Goal: Information Seeking & Learning: Learn about a topic

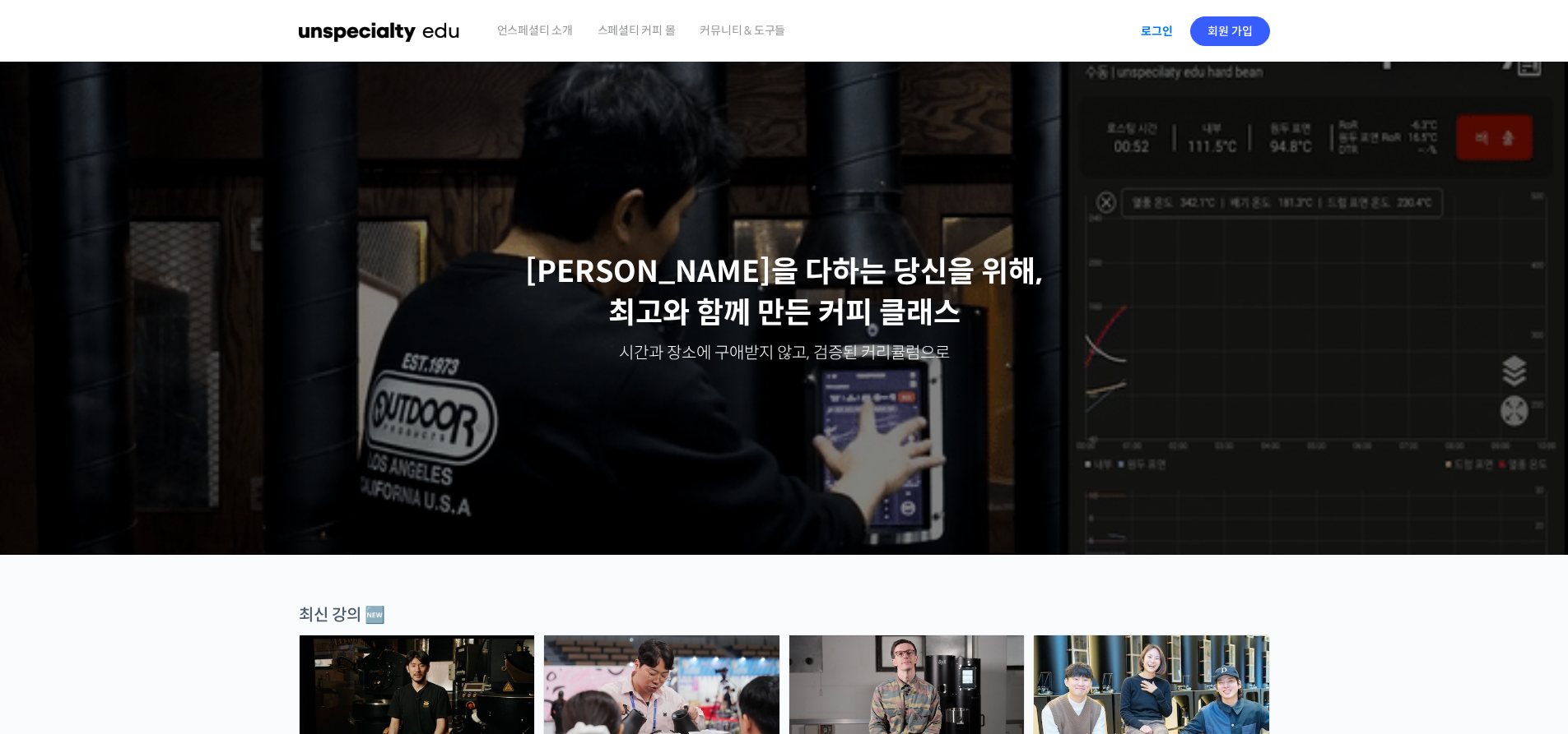
click at [770, 15] on link "로그인" at bounding box center [1157, 31] width 52 height 38
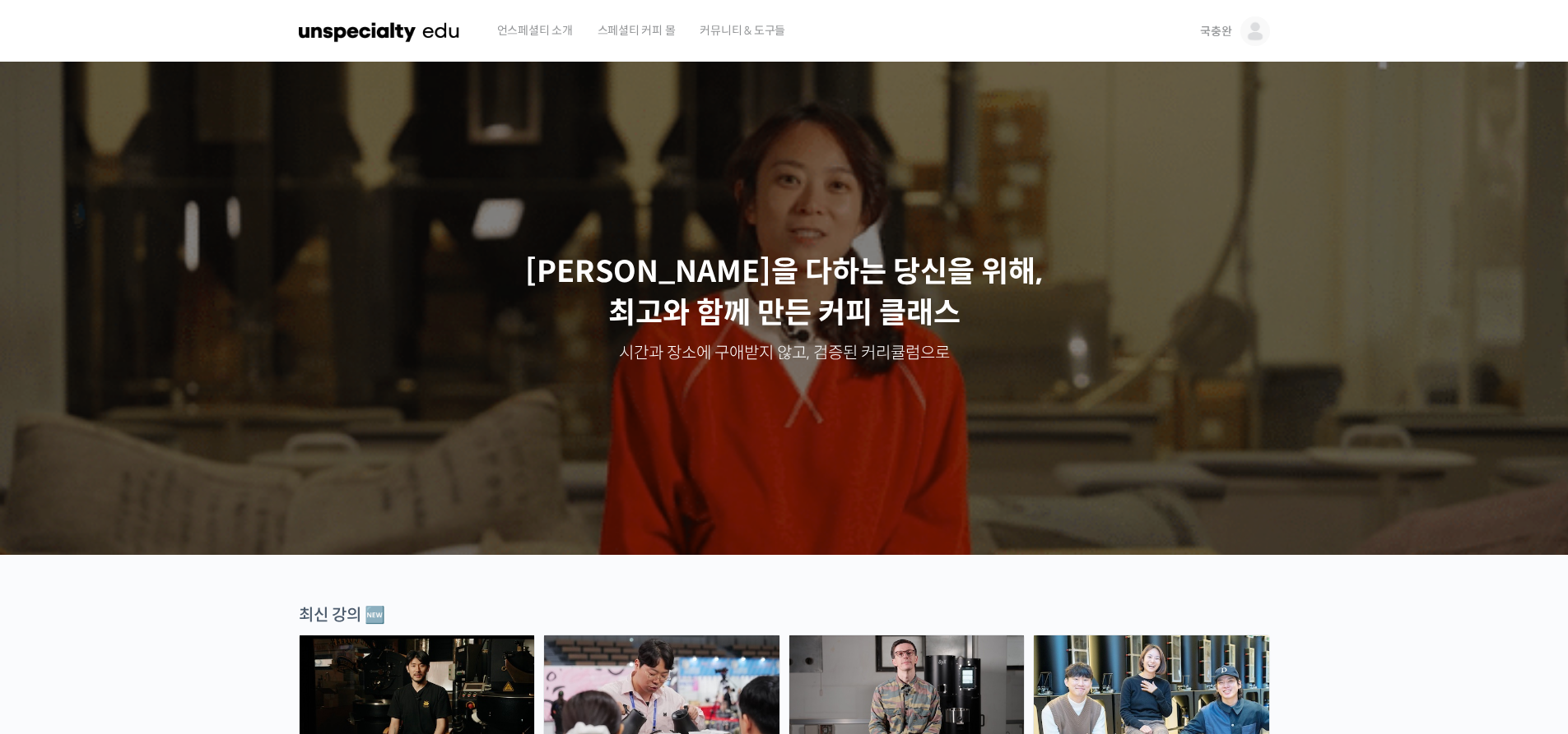
click at [1214, 25] on span "국충완" at bounding box center [1215, 31] width 32 height 15
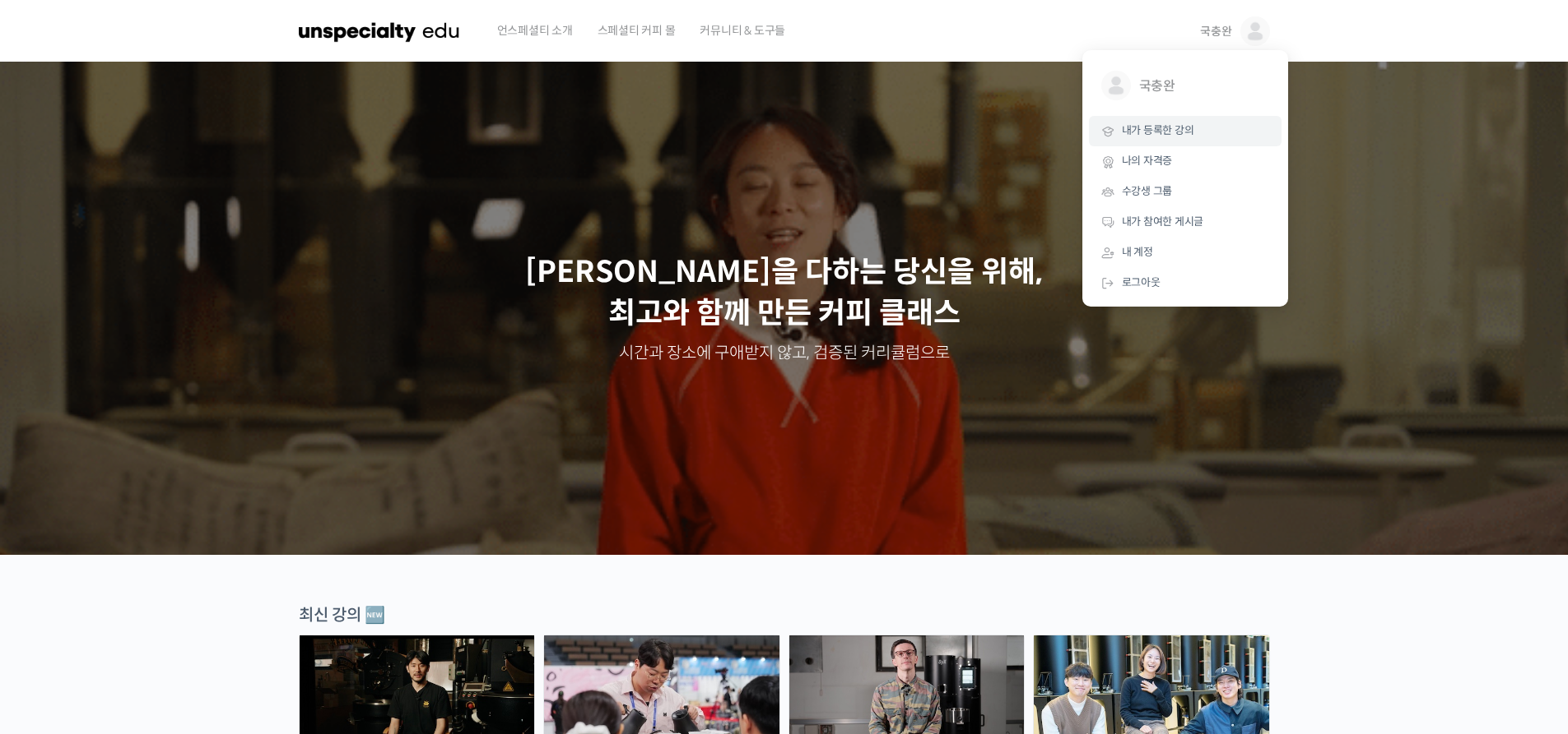
click at [1187, 124] on span "내가 등록한 강의" at bounding box center [1158, 131] width 72 height 14
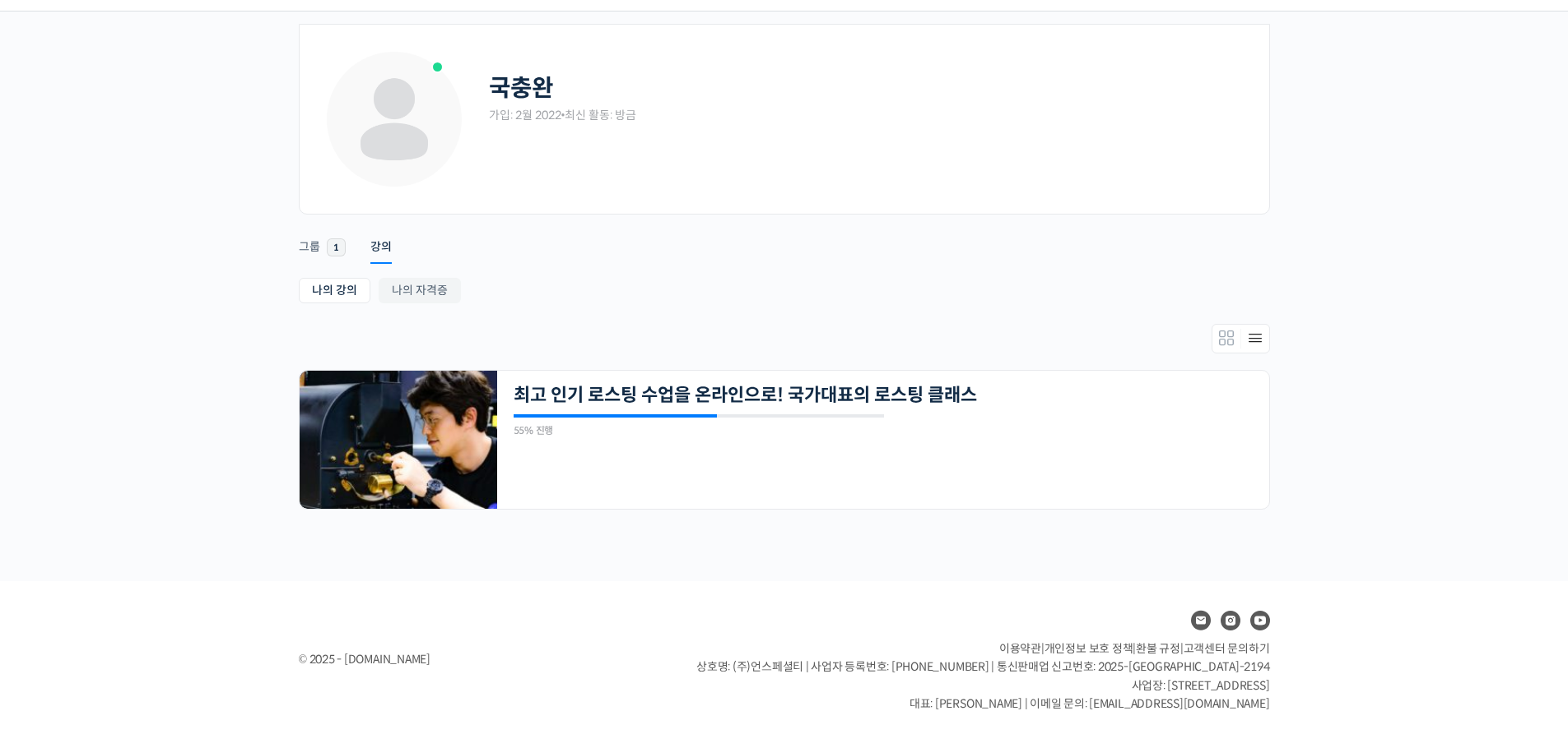
scroll to position [55, 0]
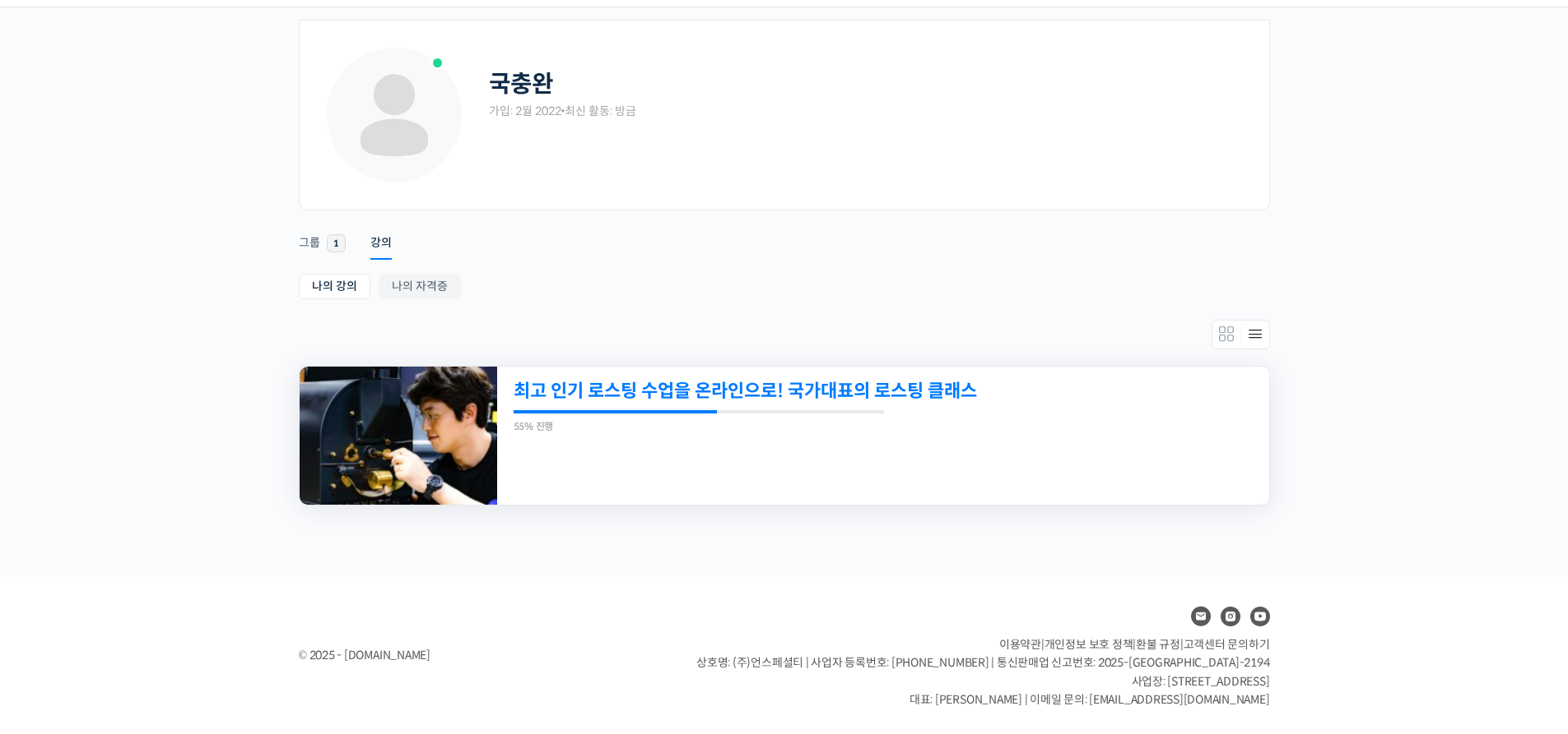
click at [676, 392] on link "최고 인기 로스팅 수업을 온라인으로! 국가대표의 로스팅 클래스" at bounding box center [809, 391] width 591 height 22
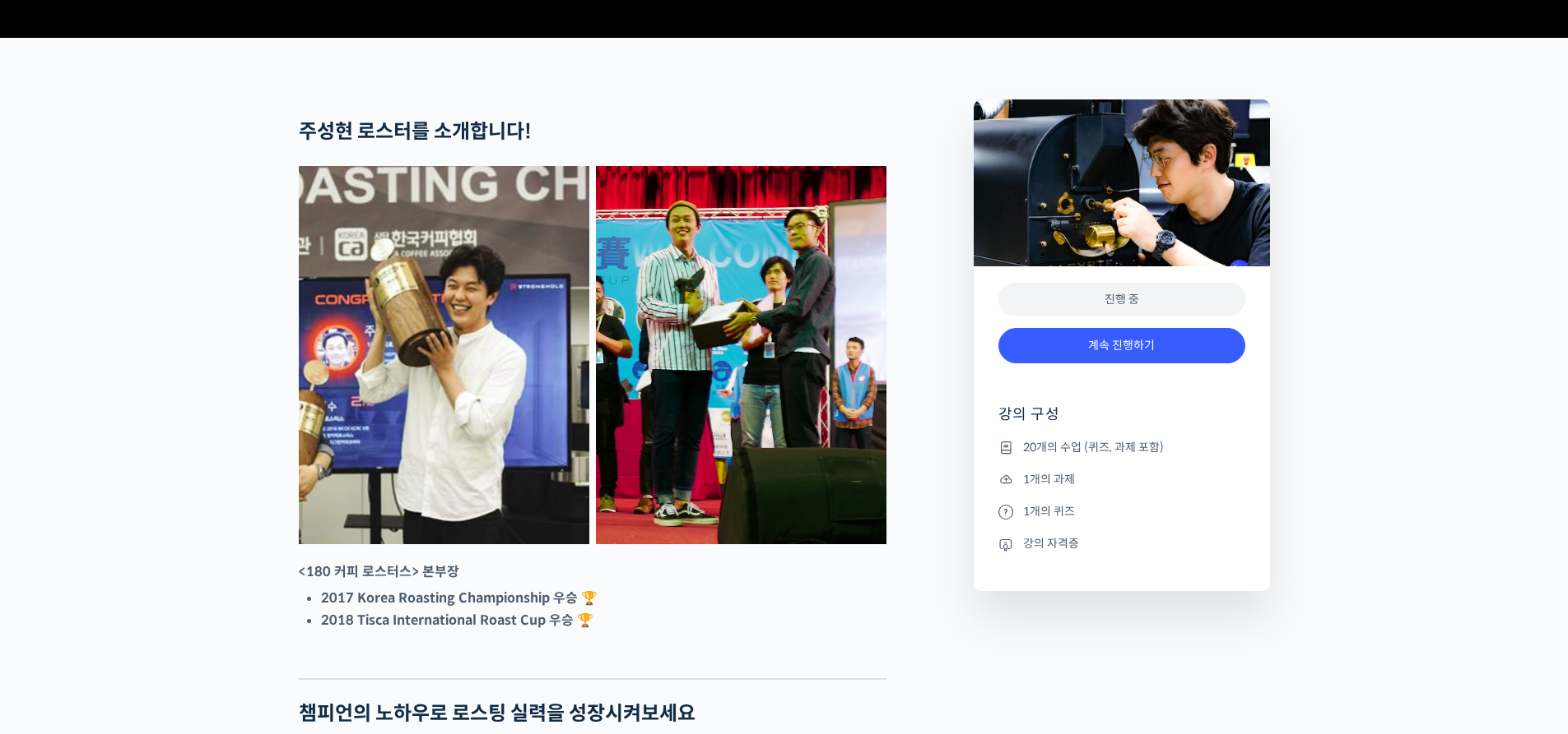
scroll to position [247, 0]
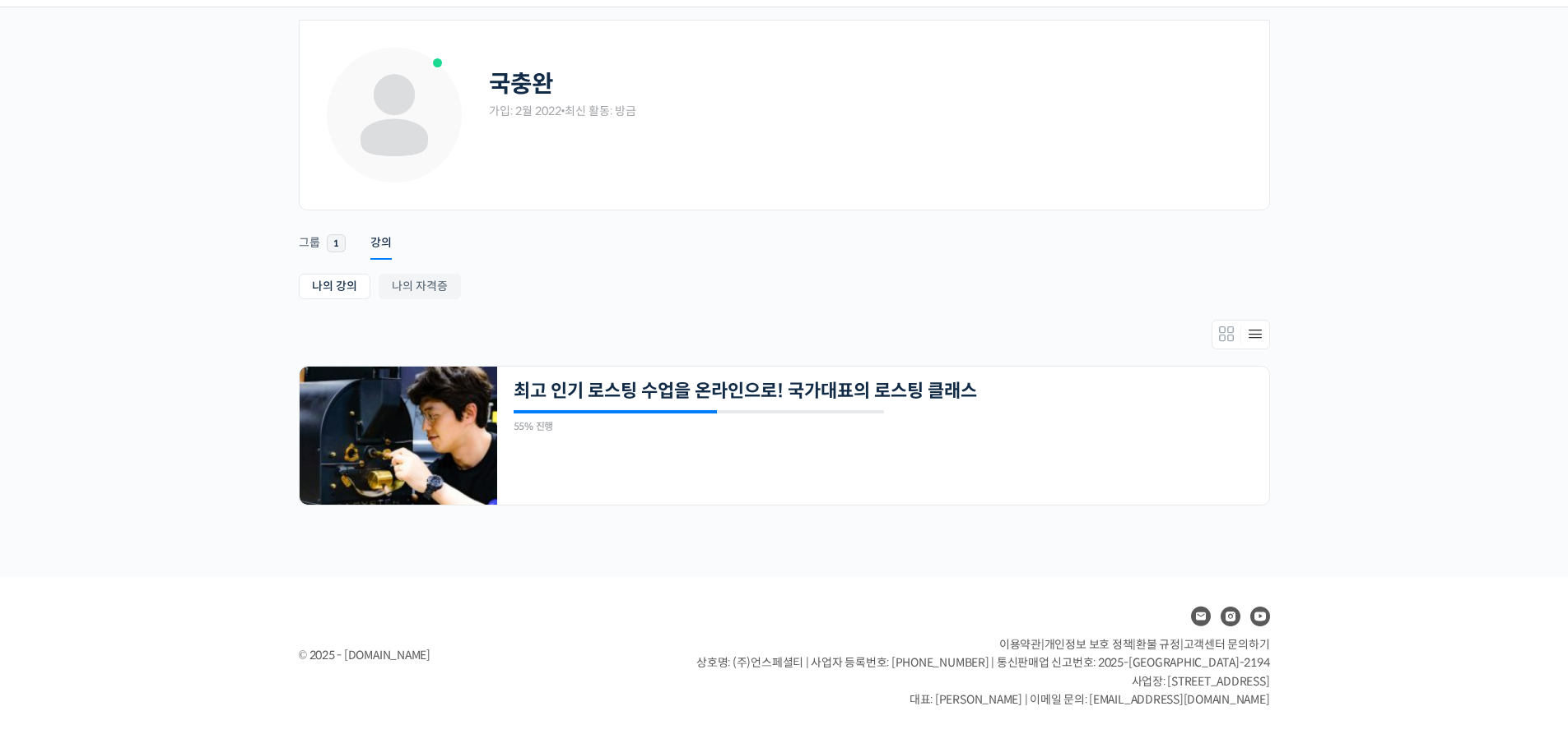
click at [587, 613] on div "© 2025 - edu.unspecialty.com 이용약관 | 개인정보 보호 정책 | 환불 규정 | 고객센터 문의하기 상호명: (주)언스페셜…" at bounding box center [784, 656] width 987 height 108
click at [646, 387] on link "최고 인기 로스팅 수업을 온라인으로! 국가대표의 로스팅 클래스" at bounding box center [809, 391] width 591 height 22
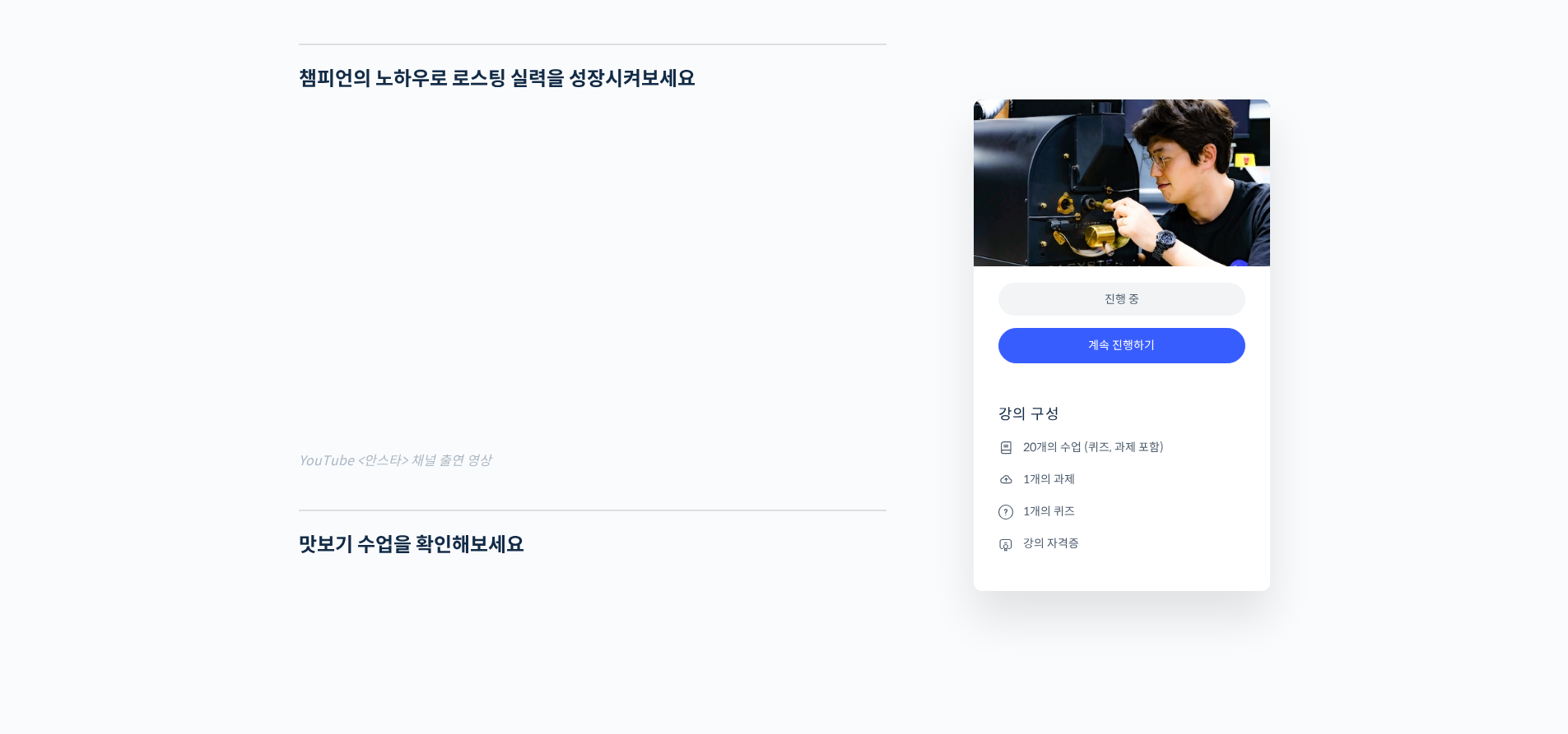
scroll to position [822, 0]
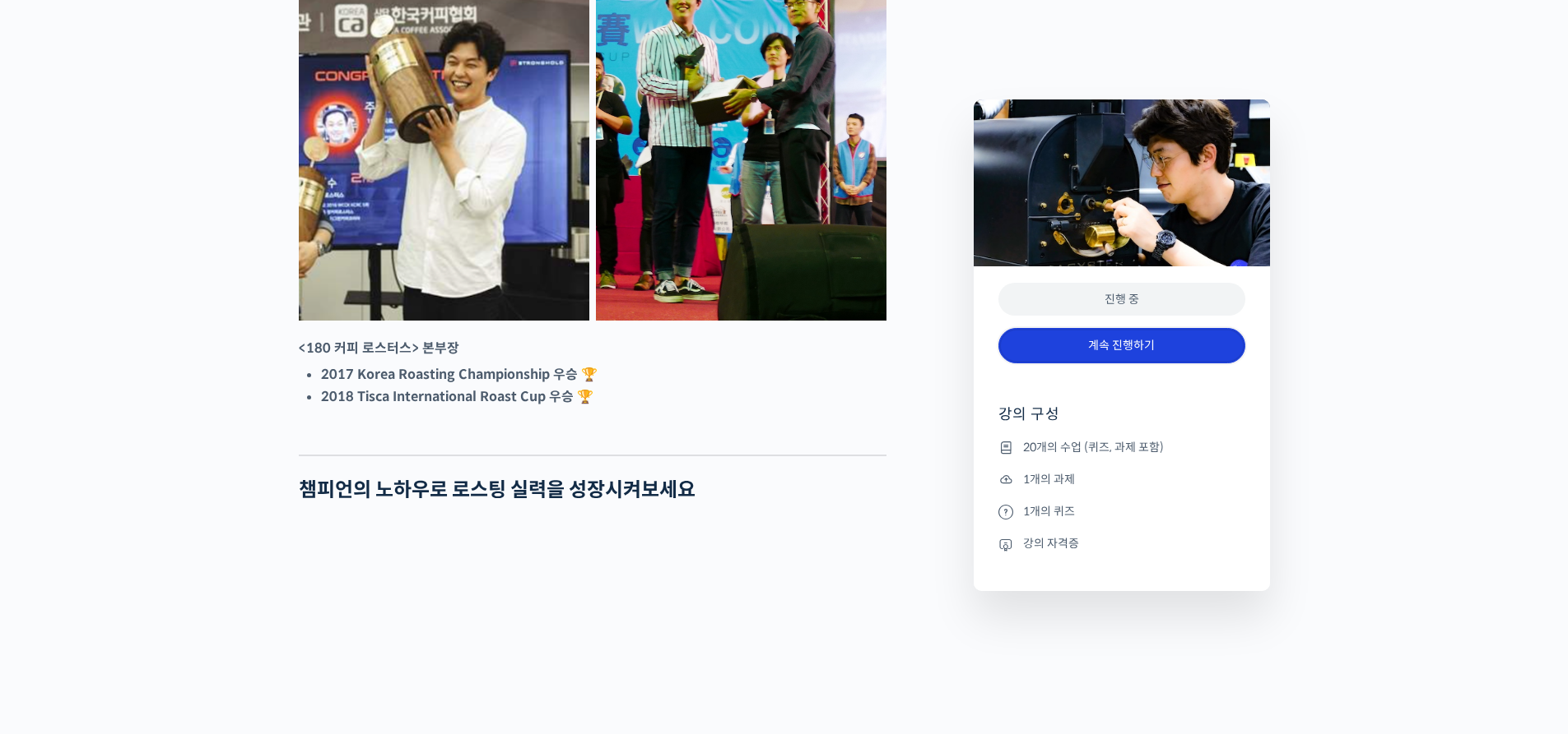
click at [1130, 342] on link "계속 진행하기" at bounding box center [1121, 346] width 247 height 36
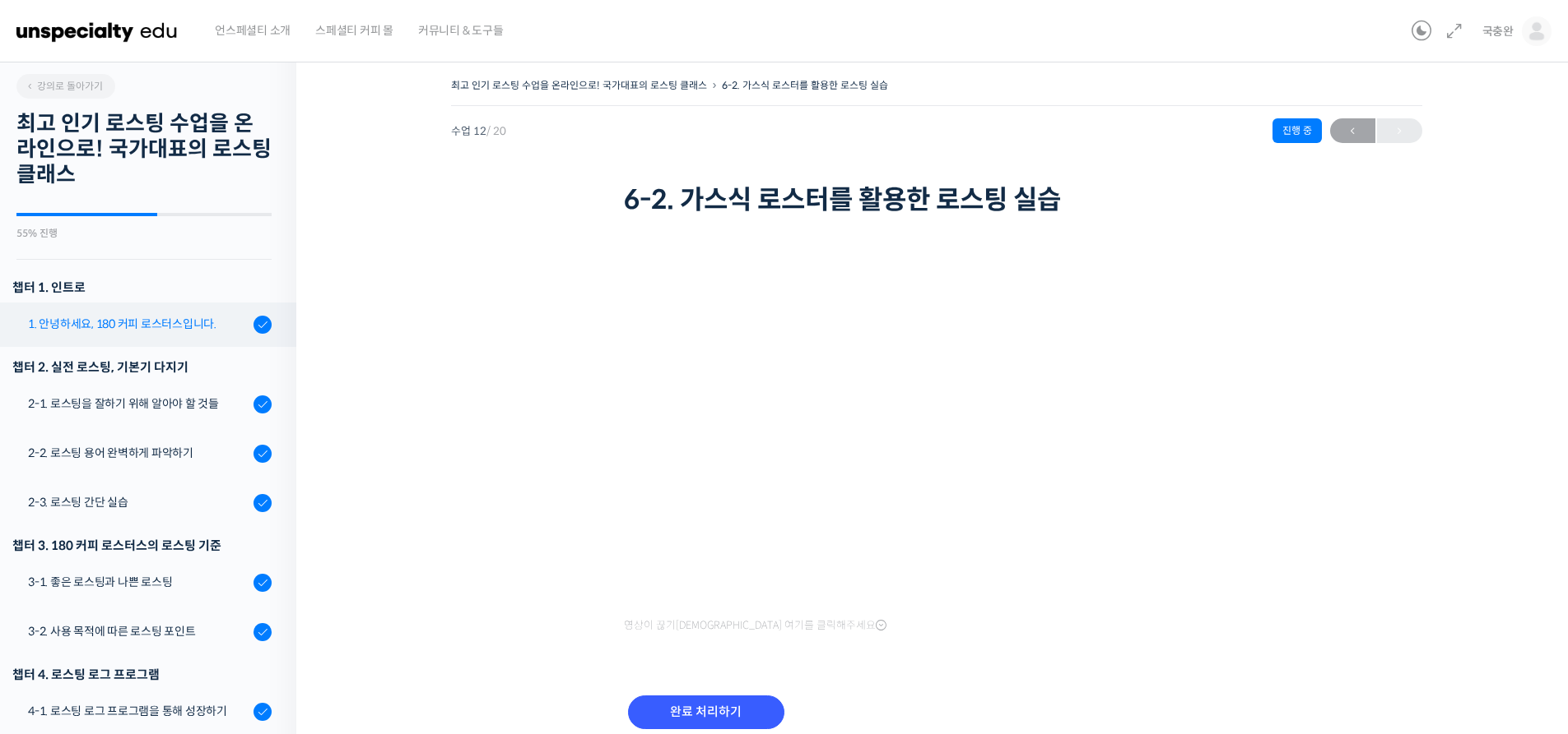
click at [88, 331] on div "1. 안녕하세요, 180 커피 로스터스입니다." at bounding box center [138, 324] width 220 height 18
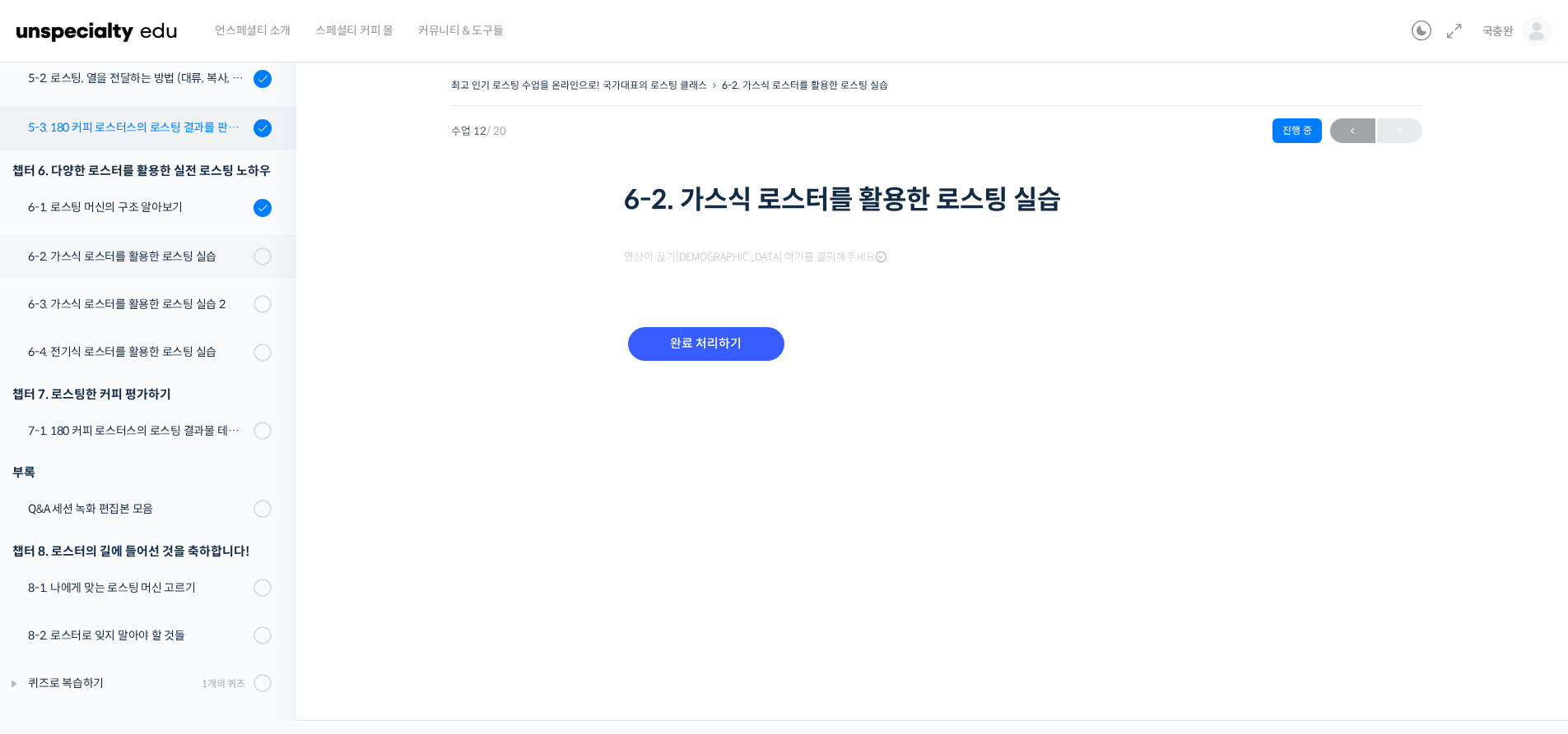
scroll to position [807, 0]
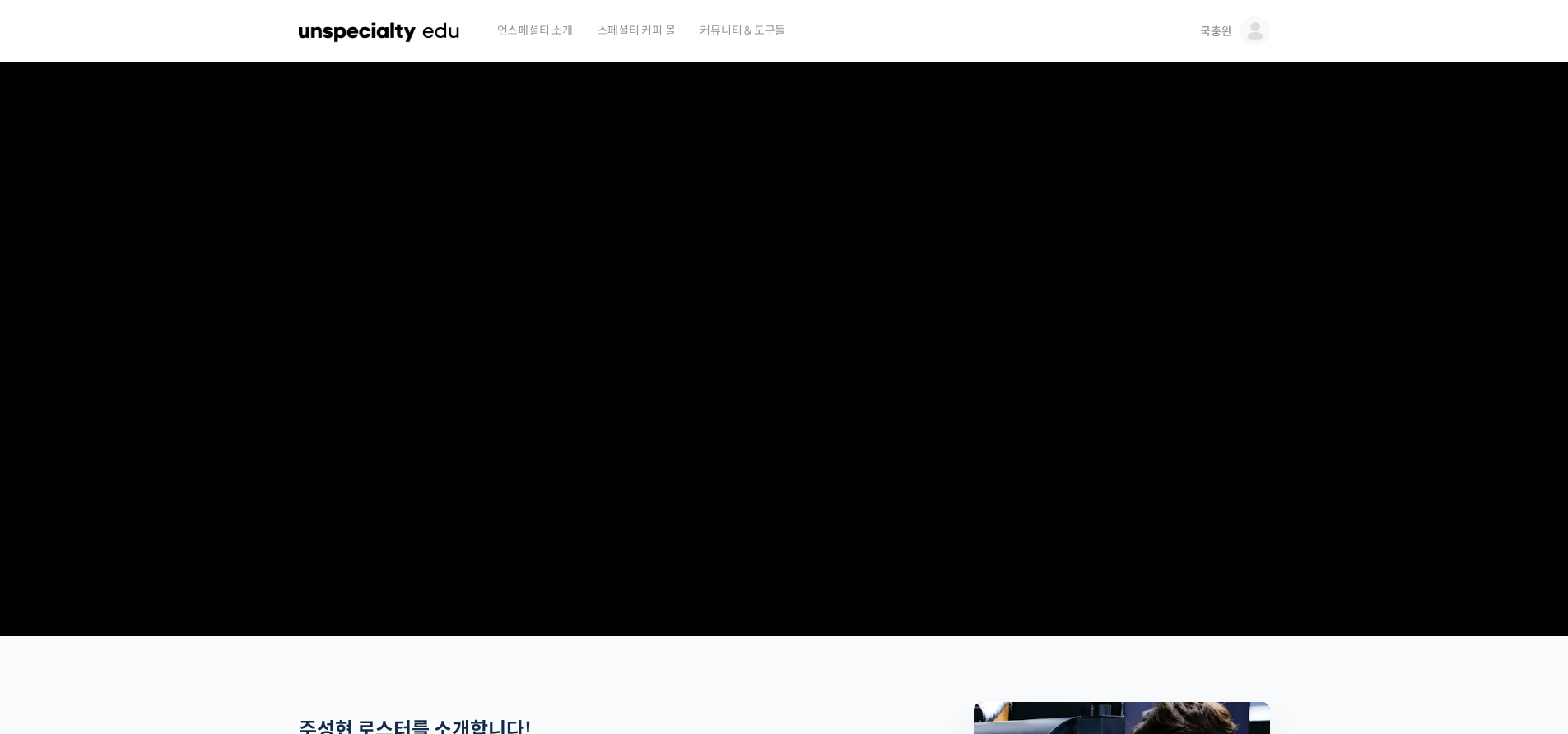
click at [390, 25] on img at bounding box center [379, 32] width 162 height 50
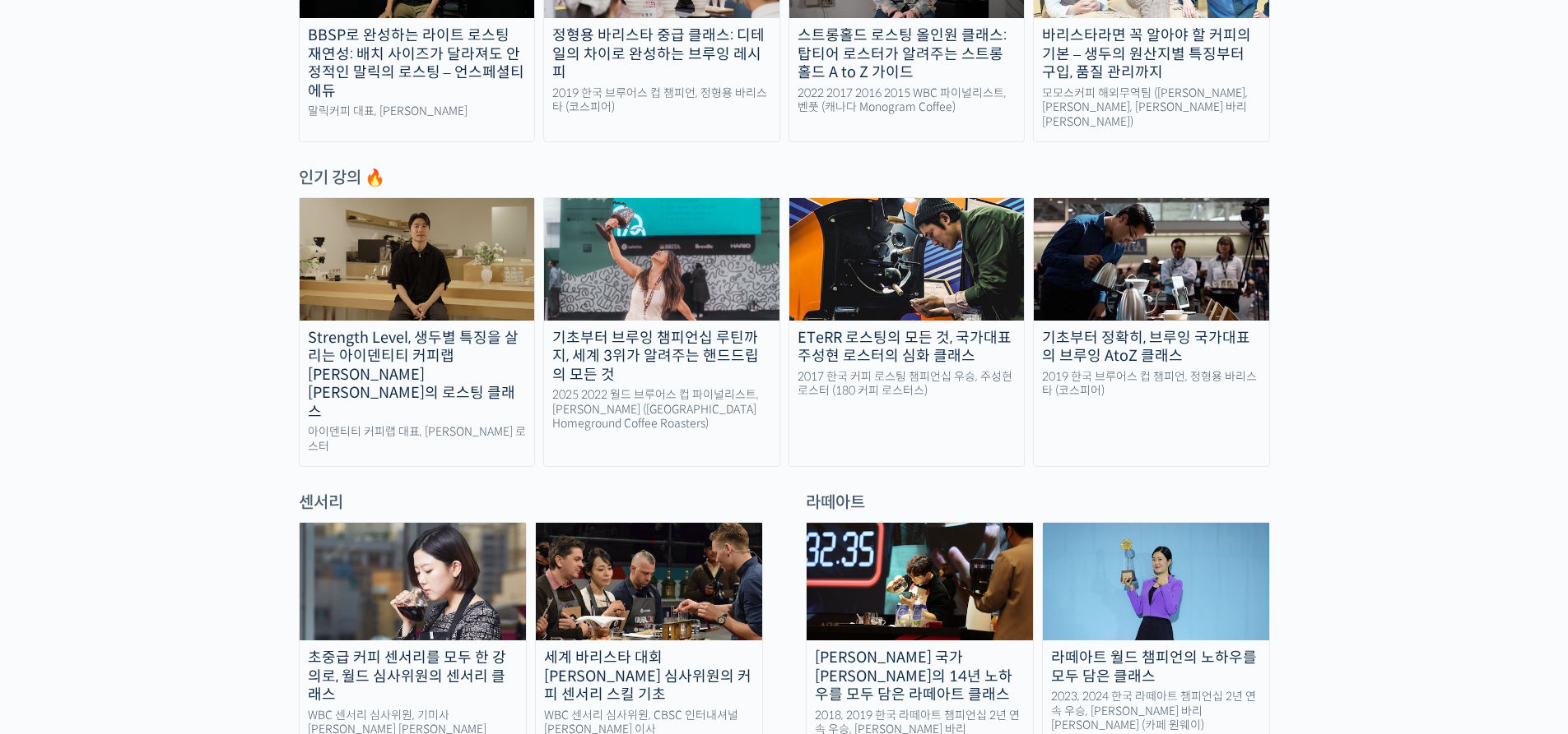
scroll to position [740, 0]
click at [917, 331] on div "ETeRR 로스팅의 모든 것, 국가대표 주성현 로스터의 심화 클래스" at bounding box center [906, 346] width 235 height 37
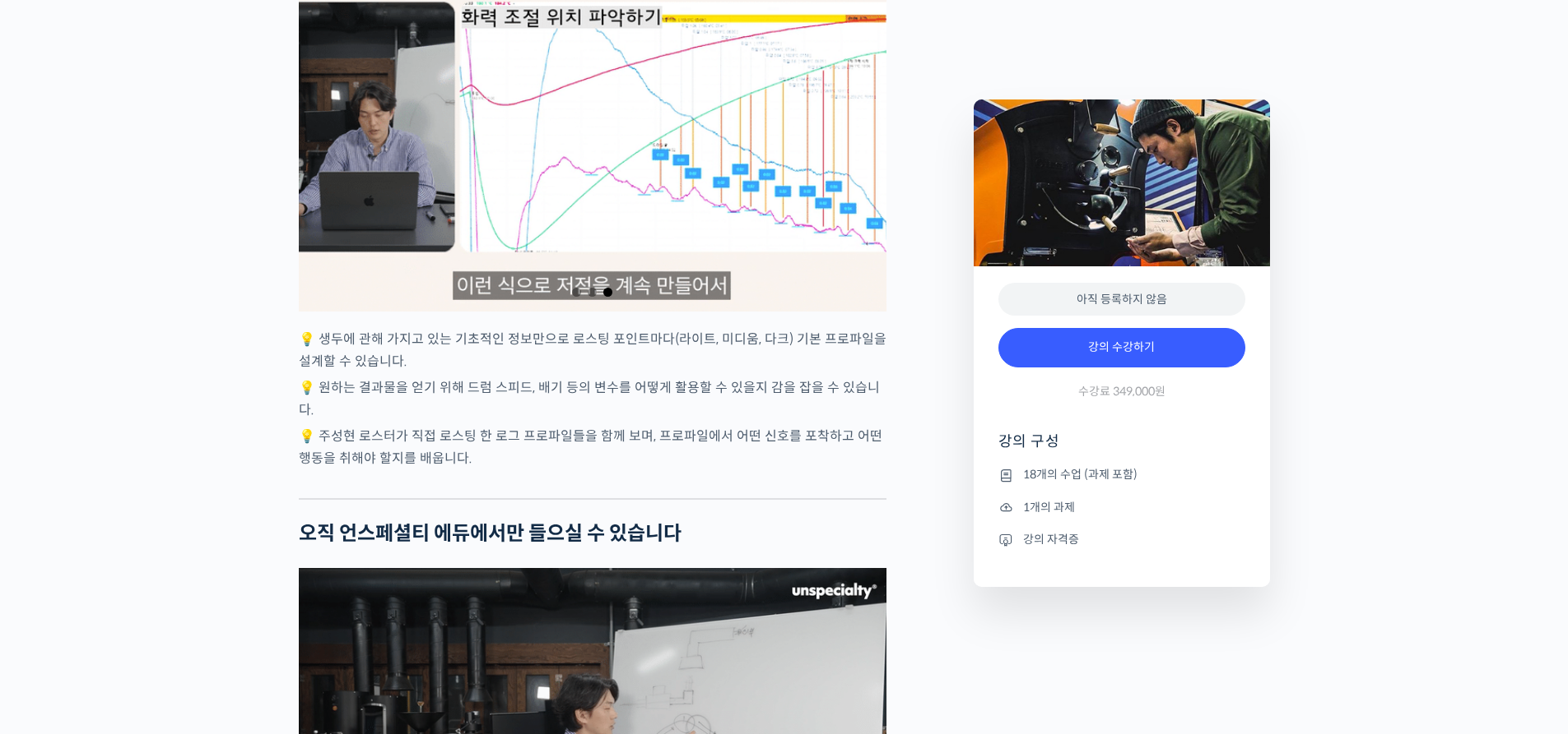
scroll to position [3536, 0]
